Goal: Task Accomplishment & Management: Manage account settings

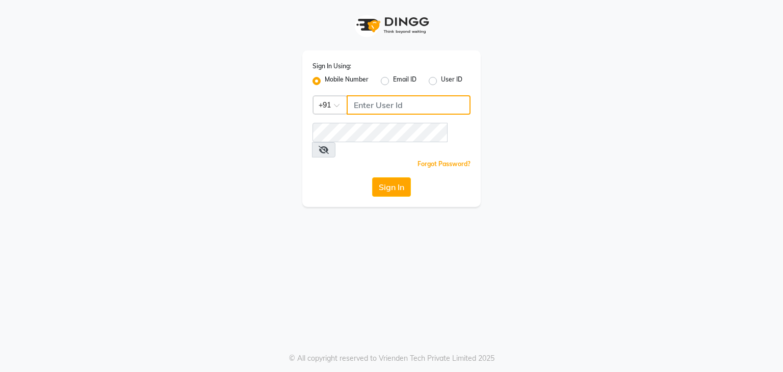
drag, startPoint x: 0, startPoint y: 0, endPoint x: 371, endPoint y: 107, distance: 385.6
click at [371, 107] on input "Username" at bounding box center [409, 104] width 124 height 19
drag, startPoint x: 462, startPoint y: 138, endPoint x: 449, endPoint y: 137, distance: 12.8
click at [335, 142] on span at bounding box center [323, 149] width 23 height 15
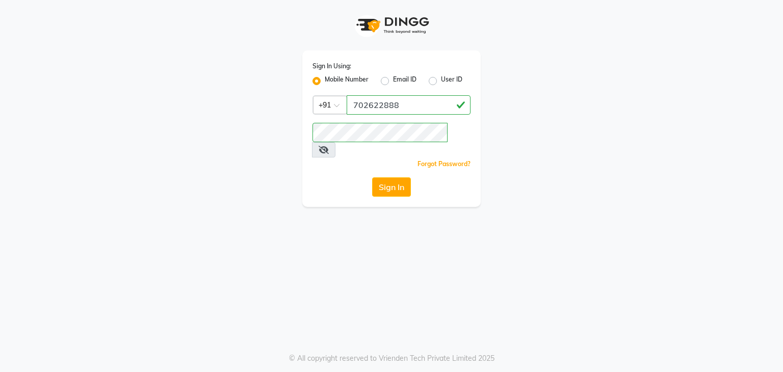
click at [329, 146] on icon at bounding box center [324, 150] width 10 height 8
click at [379, 301] on div "Sign In Using: Mobile Number Email ID User ID Country Code × [PHONE_NUMBER] Rem…" at bounding box center [391, 186] width 783 height 372
click at [400, 177] on button "Sign In" at bounding box center [391, 186] width 39 height 19
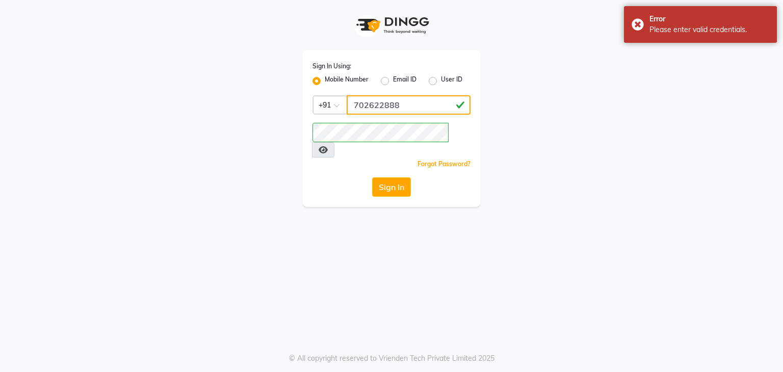
click at [373, 105] on input "702622888" at bounding box center [409, 104] width 124 height 19
type input "7026622888"
click at [392, 180] on button "Sign In" at bounding box center [391, 186] width 39 height 19
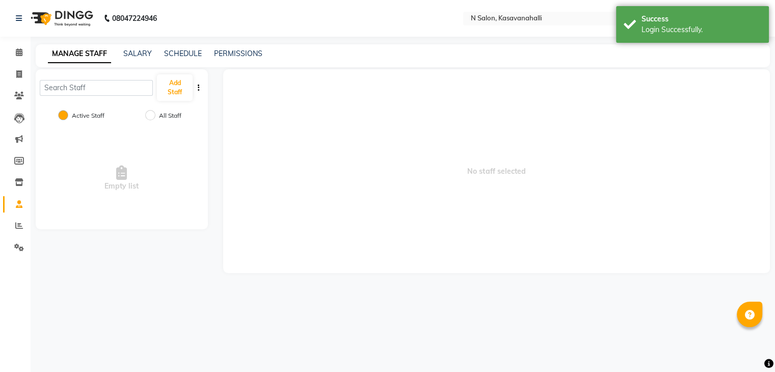
select select "en"
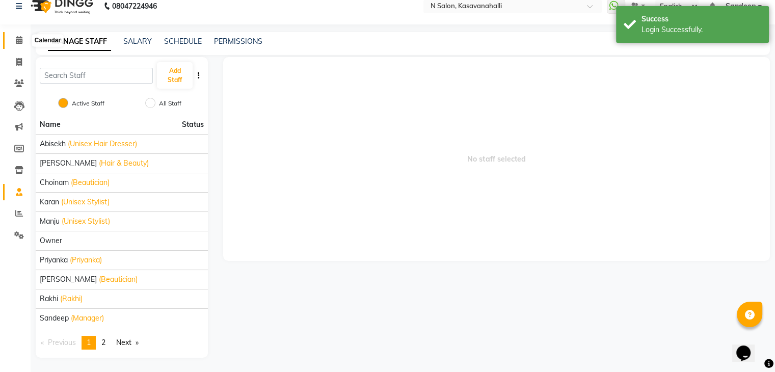
click at [14, 43] on span at bounding box center [19, 41] width 18 height 12
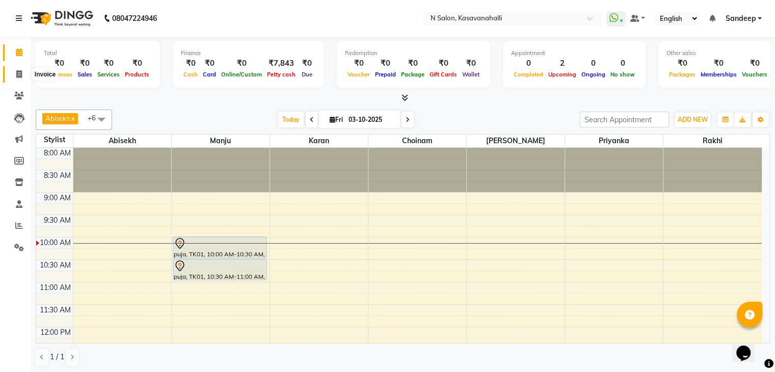
click at [21, 74] on icon at bounding box center [19, 74] width 6 height 8
select select "service"
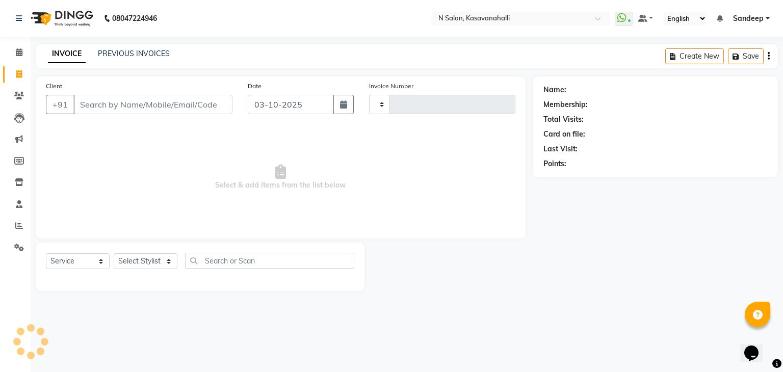
type input "2434"
select select "7111"
click at [25, 45] on link "Calendar" at bounding box center [15, 52] width 24 height 17
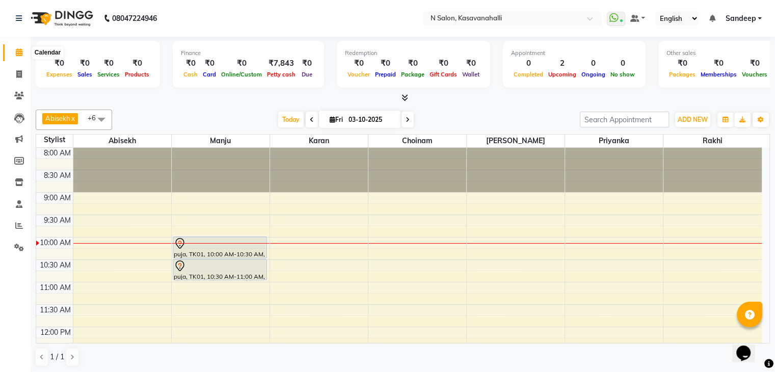
click at [18, 53] on icon at bounding box center [19, 52] width 7 height 8
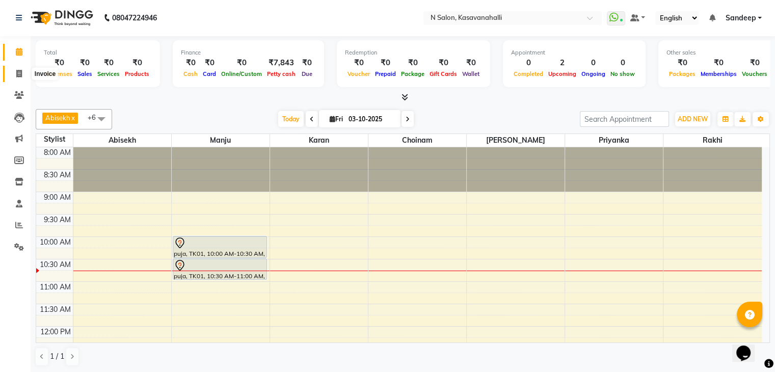
click at [19, 70] on icon at bounding box center [19, 74] width 6 height 8
select select "service"
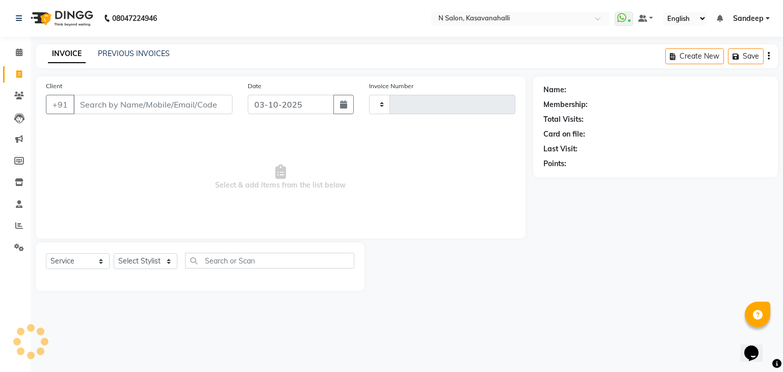
type input "2434"
select select "7111"
click at [85, 107] on input "Client" at bounding box center [152, 104] width 159 height 19
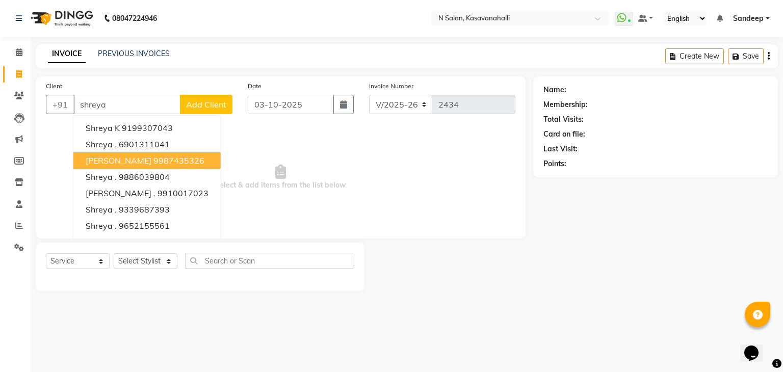
click at [105, 156] on span "[PERSON_NAME]" at bounding box center [119, 160] width 66 height 10
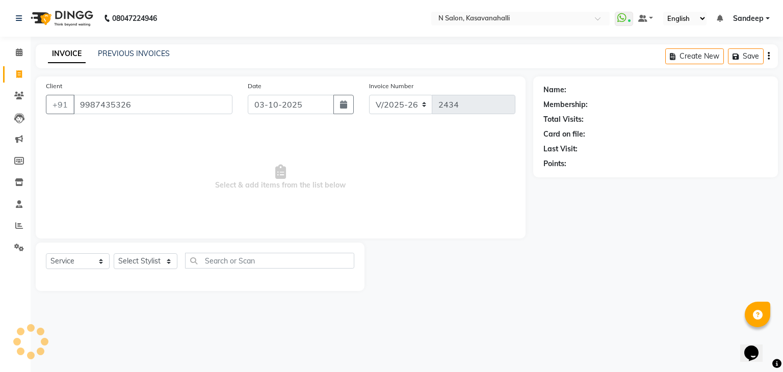
type input "9987435326"
select select "1: Object"
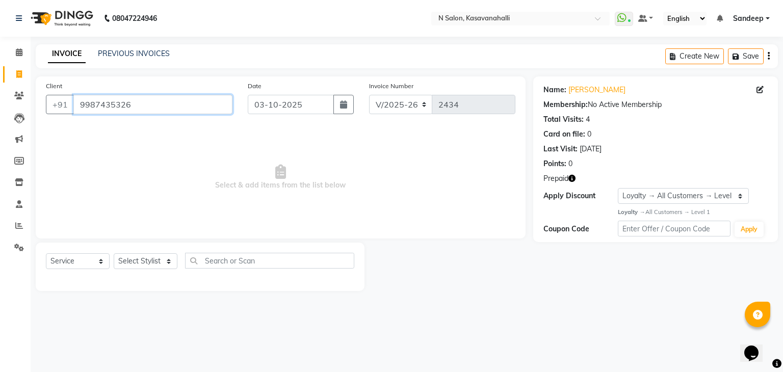
click at [204, 104] on input "9987435326" at bounding box center [152, 104] width 159 height 19
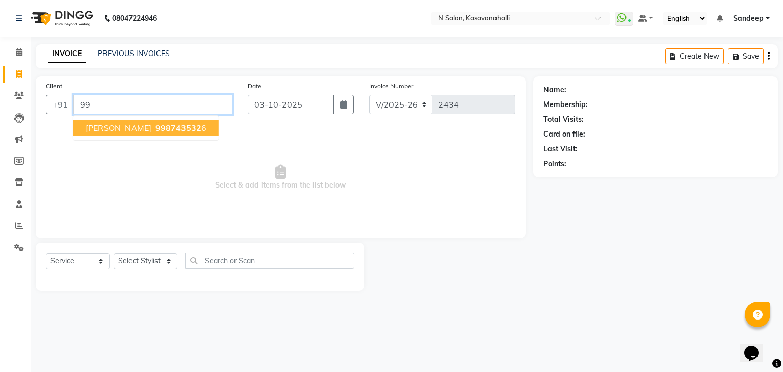
type input "9"
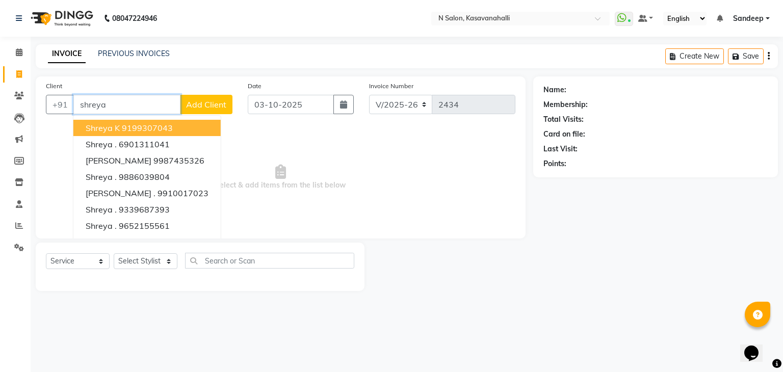
click at [145, 96] on input "shreya" at bounding box center [126, 104] width 107 height 19
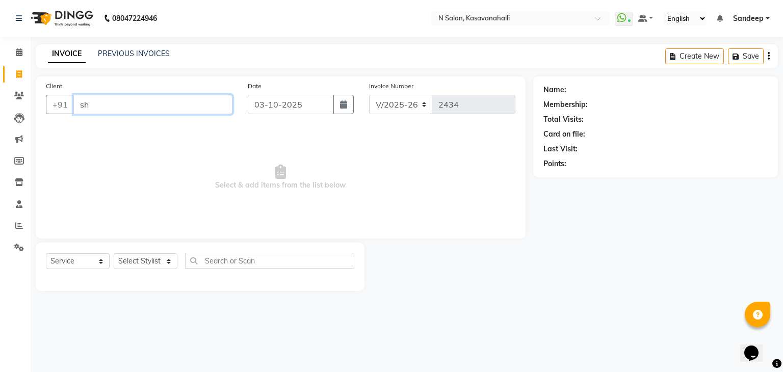
type input "s"
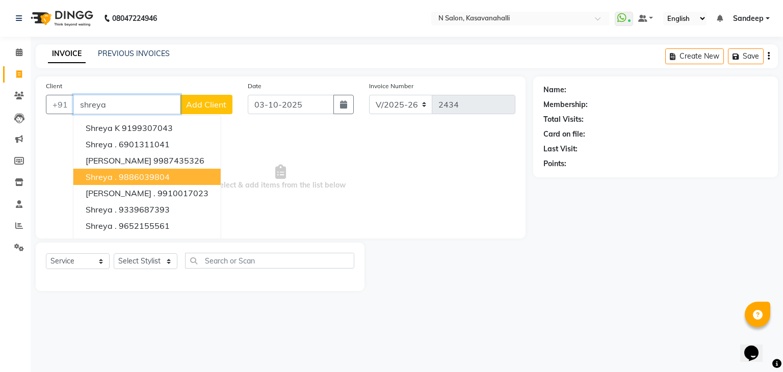
click at [133, 180] on ngb-highlight "9886039804" at bounding box center [144, 177] width 51 height 10
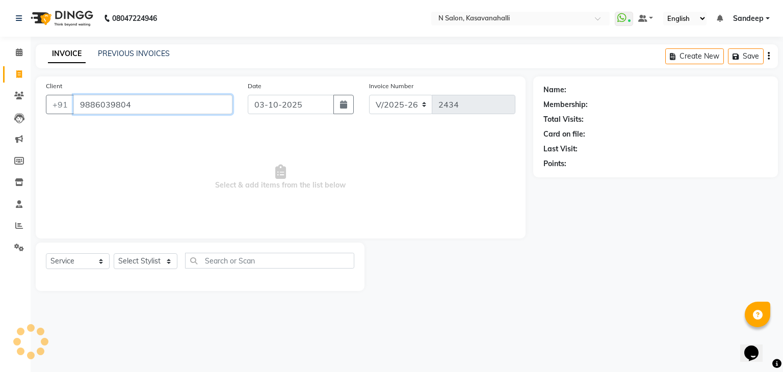
type input "9886039804"
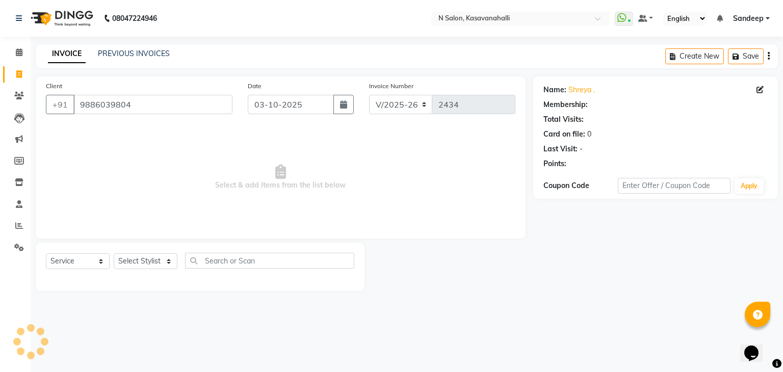
select select "1: Object"
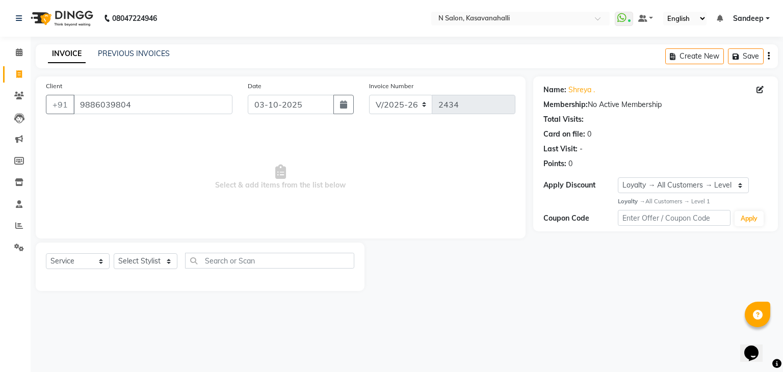
click at [556, 119] on div "Total Visits:" at bounding box center [563, 119] width 40 height 11
click at [740, 185] on select "Select Loyalty → All Customers → Level 1" at bounding box center [683, 185] width 131 height 16
click at [716, 174] on div "Name: [PERSON_NAME] . Membership: No Active Membership Total Visits: Card on fi…" at bounding box center [655, 153] width 245 height 155
click at [756, 85] on span at bounding box center [761, 90] width 11 height 11
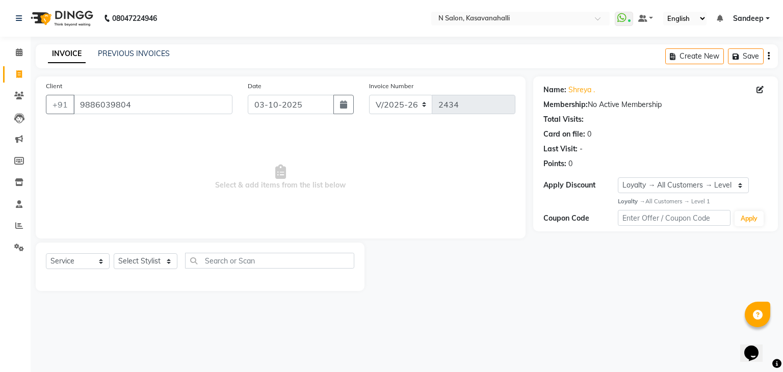
click at [725, 90] on div "Name: [PERSON_NAME] ." at bounding box center [655, 90] width 224 height 11
click at [16, 94] on icon at bounding box center [19, 96] width 10 height 8
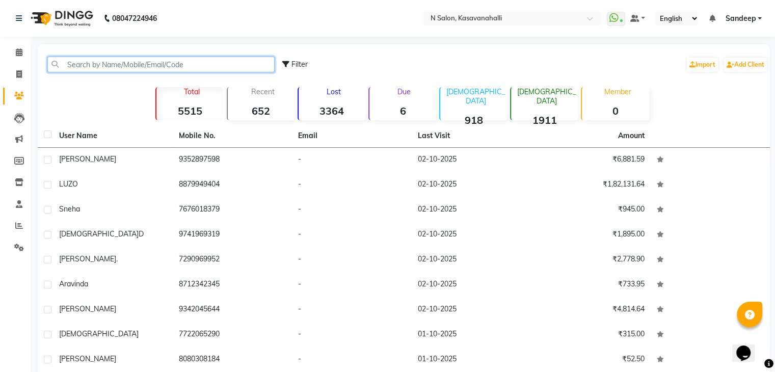
click at [176, 66] on input "text" at bounding box center [160, 65] width 227 height 16
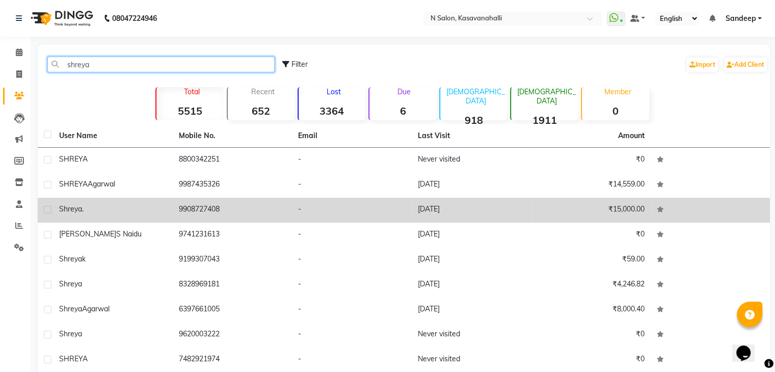
type input "shreya"
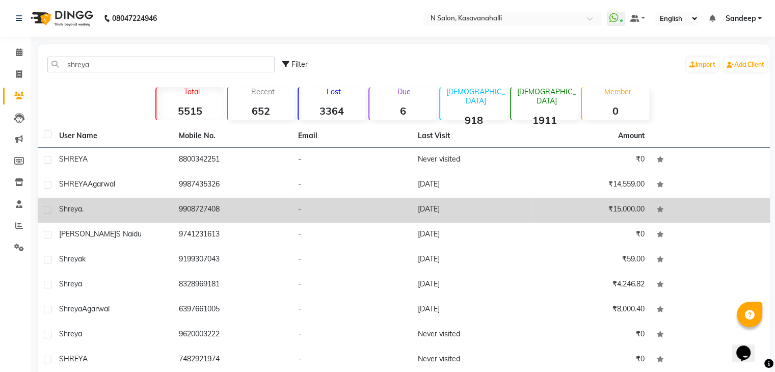
click at [94, 204] on div "Shreya ." at bounding box center [113, 209] width 108 height 11
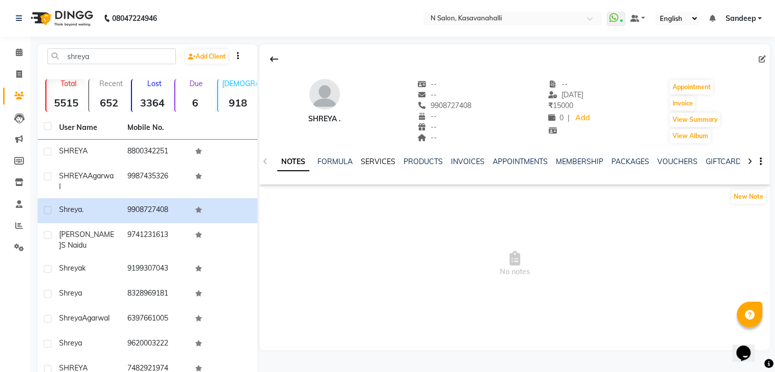
click at [379, 161] on link "SERVICES" at bounding box center [378, 161] width 35 height 9
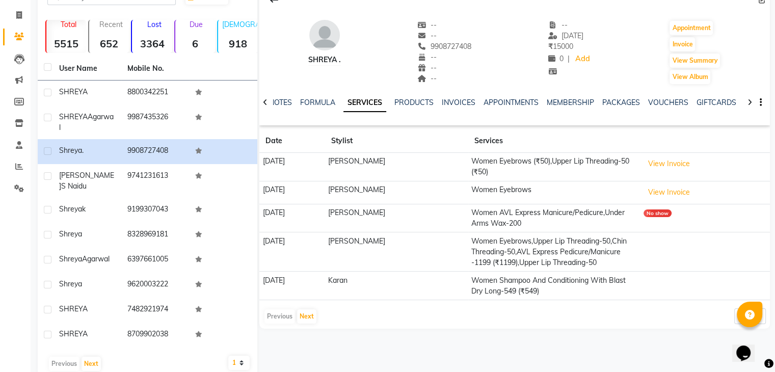
scroll to position [61, 0]
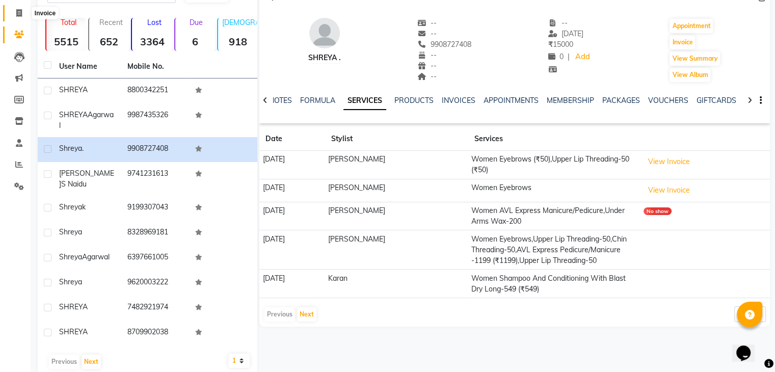
click at [17, 12] on icon at bounding box center [19, 13] width 6 height 8
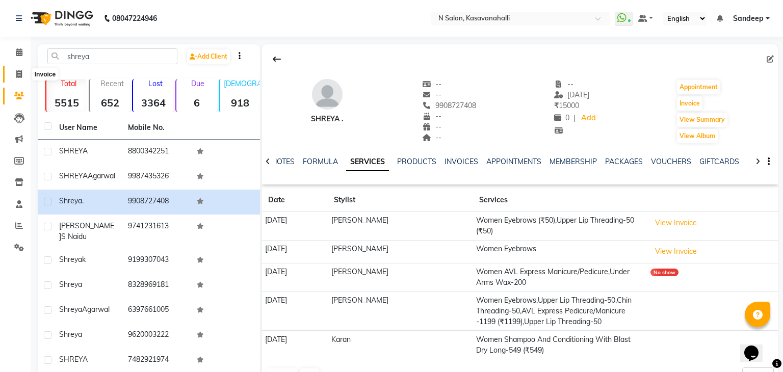
select select "7111"
select select "service"
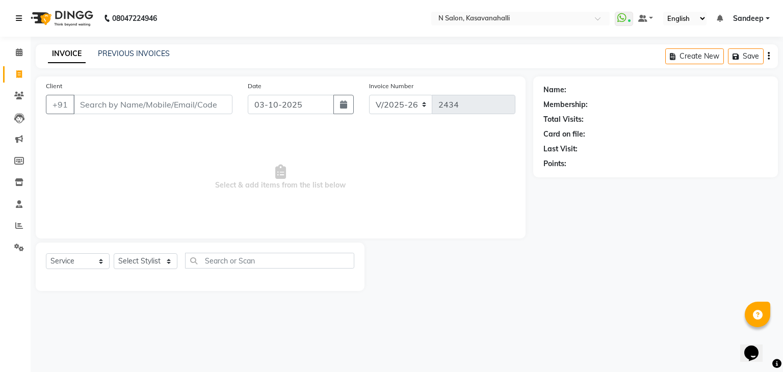
click at [17, 12] on link at bounding box center [21, 18] width 10 height 29
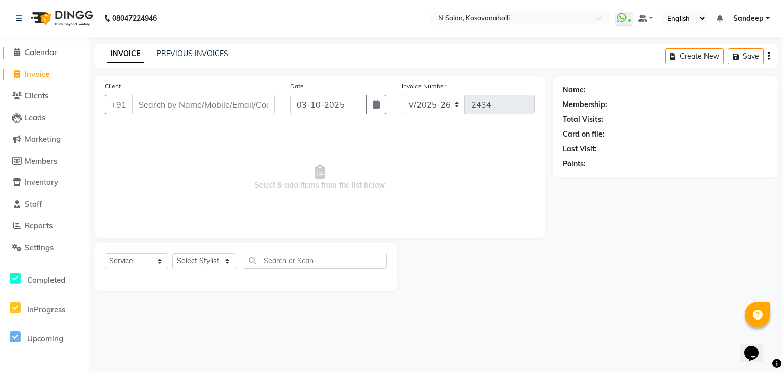
click at [18, 51] on icon at bounding box center [17, 52] width 7 height 8
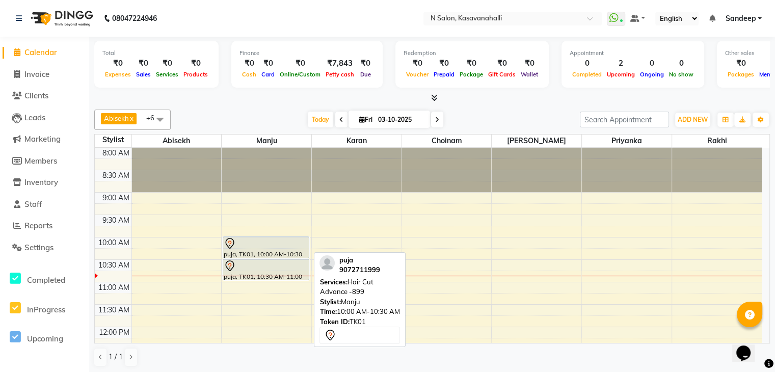
click at [251, 247] on div at bounding box center [266, 244] width 84 height 12
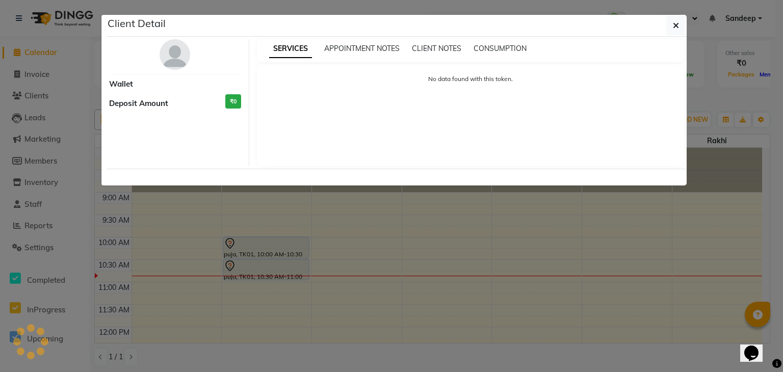
select select "7"
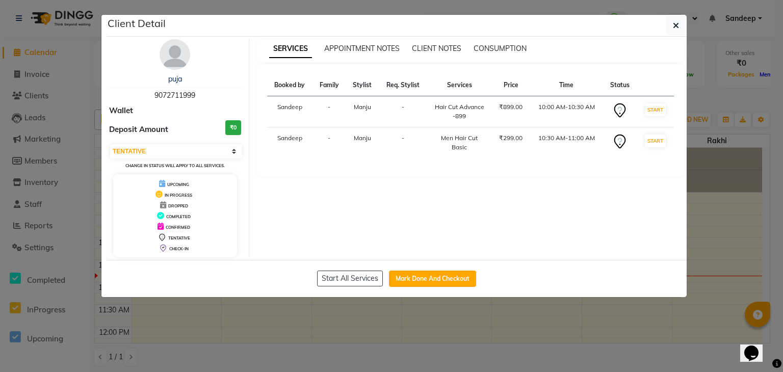
click at [251, 324] on ngb-modal-window "Client Detail puja 9072711999 Wallet Deposit Amount ₹0 Select IN SERVICE CONFIR…" at bounding box center [391, 186] width 783 height 372
